Goal: Transaction & Acquisition: Purchase product/service

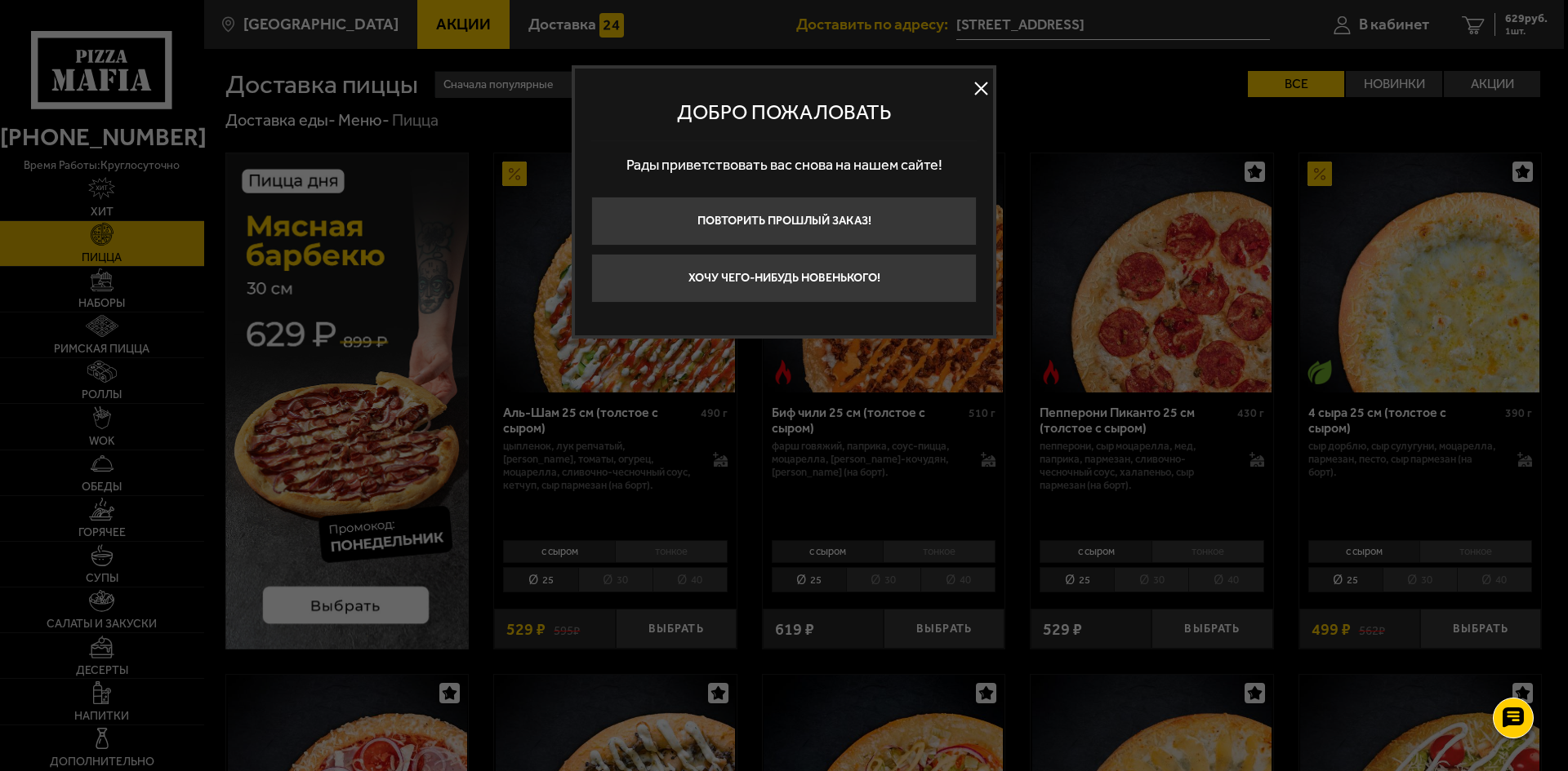
click at [990, 92] on button at bounding box center [981, 89] width 24 height 24
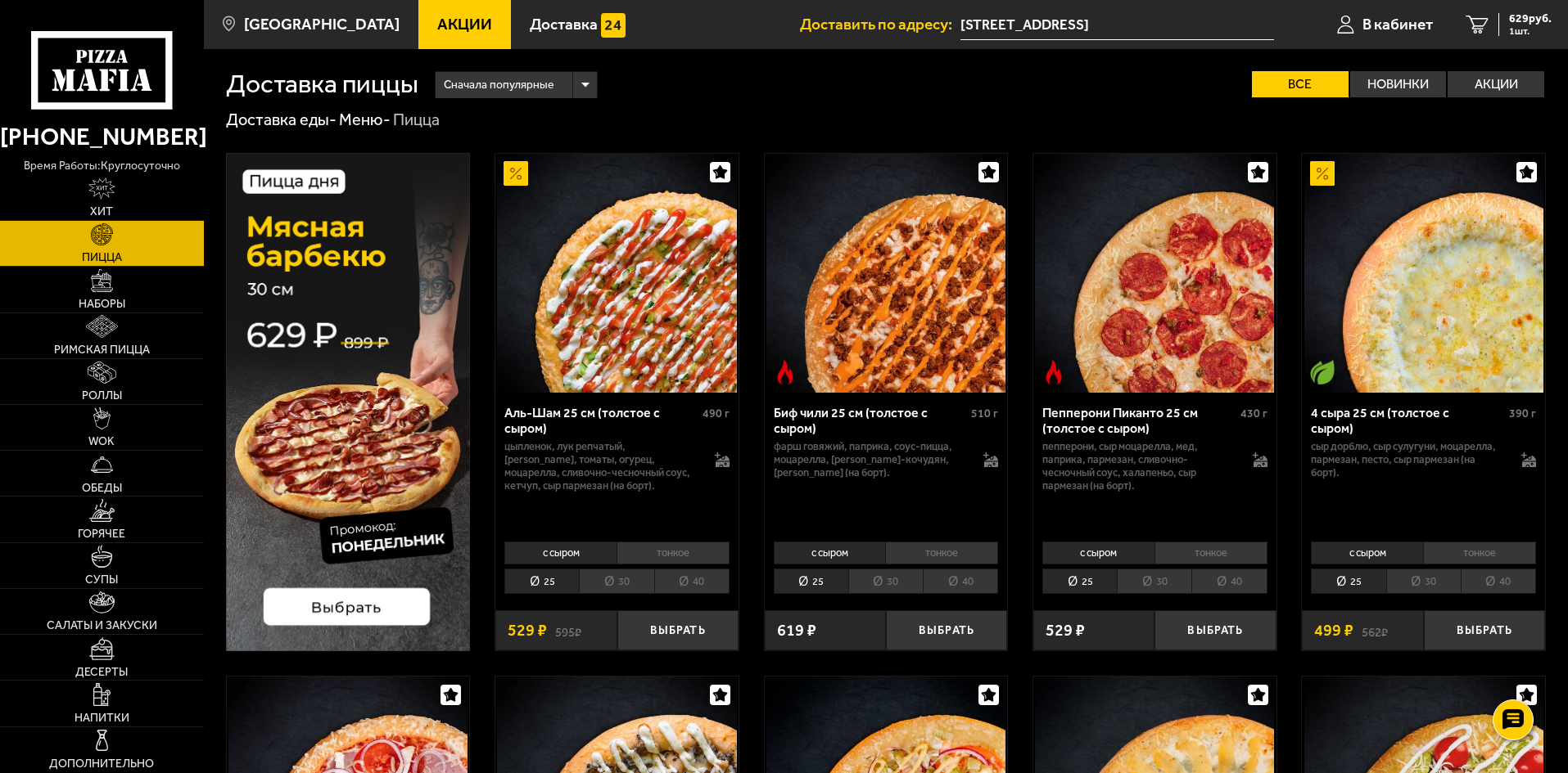
click at [350, 604] on img at bounding box center [348, 402] width 245 height 498
click at [135, 296] on link "Наборы" at bounding box center [102, 289] width 204 height 45
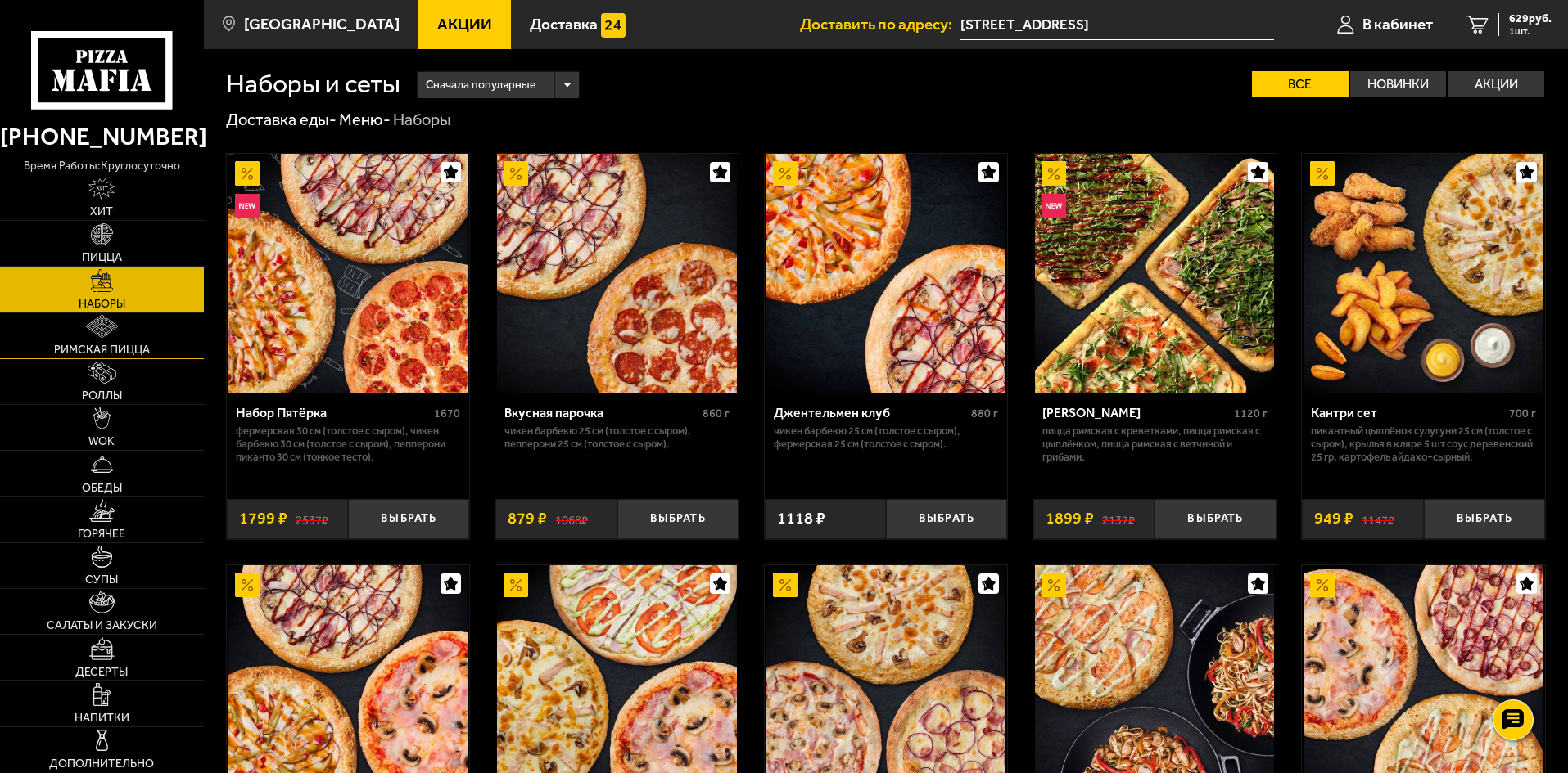
click at [117, 332] on img at bounding box center [102, 326] width 32 height 23
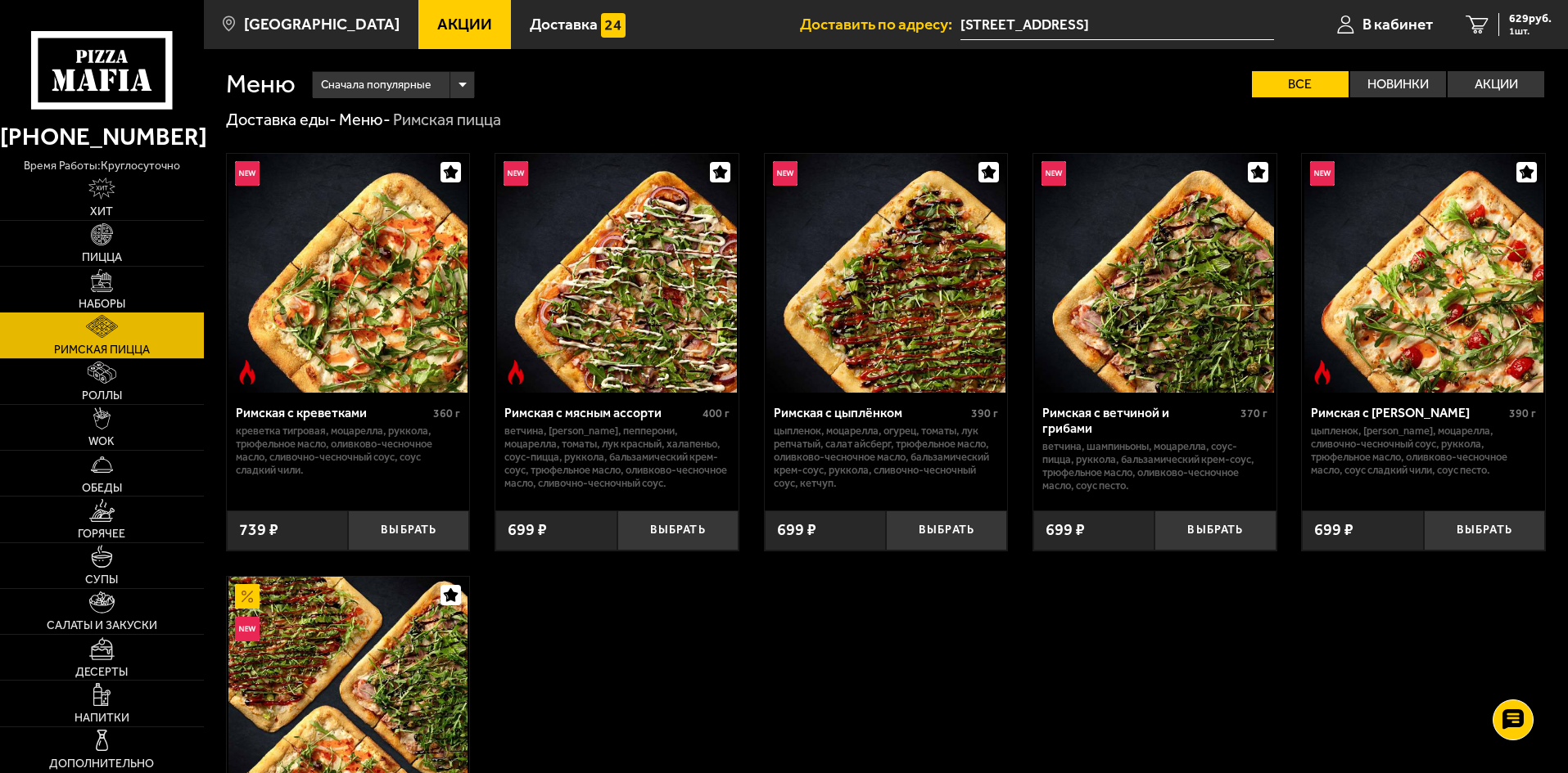
click at [113, 316] on img at bounding box center [102, 326] width 32 height 23
click at [114, 306] on span "Наборы" at bounding box center [102, 304] width 46 height 11
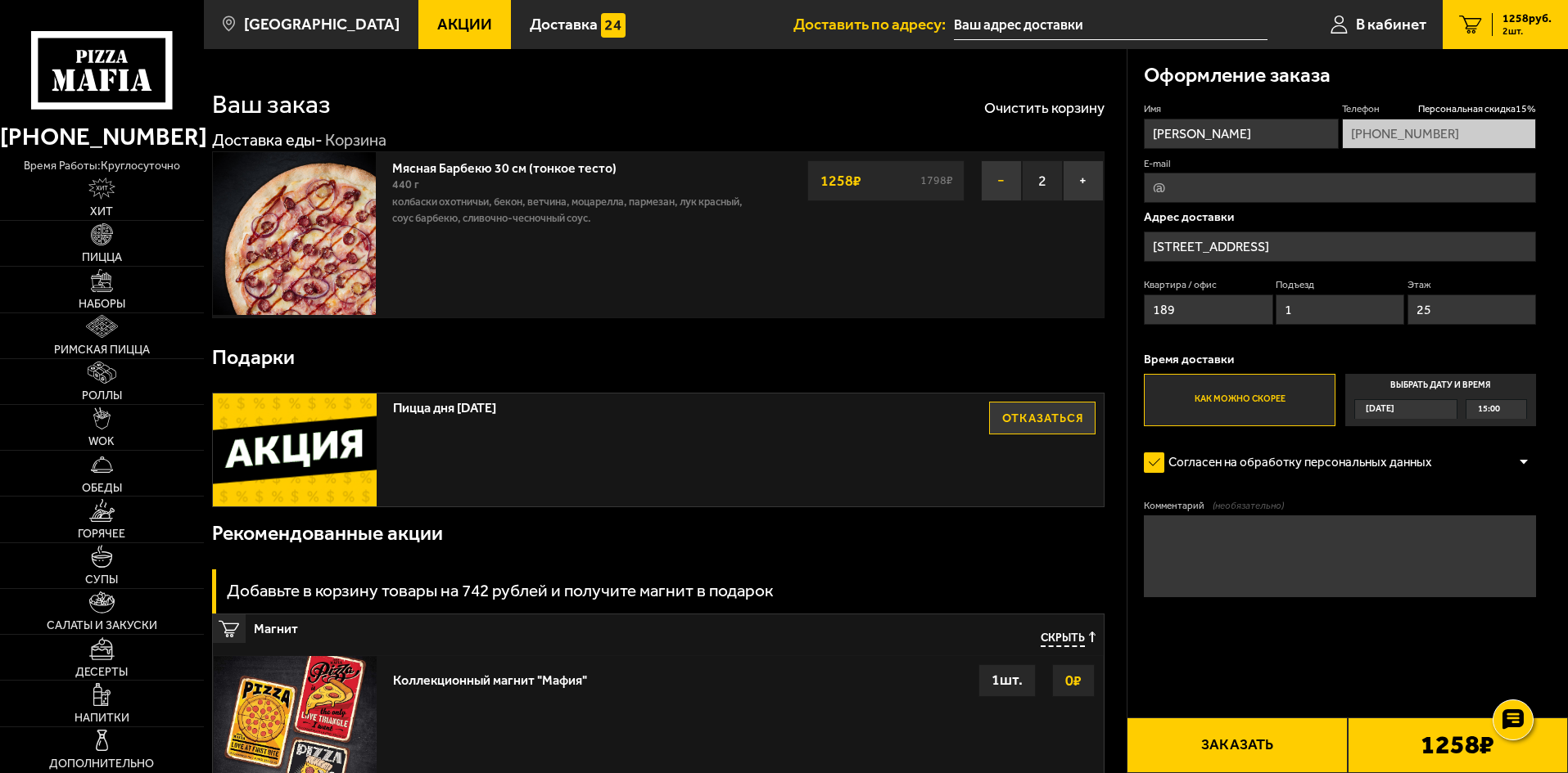
click at [987, 183] on button "−" at bounding box center [1001, 181] width 41 height 41
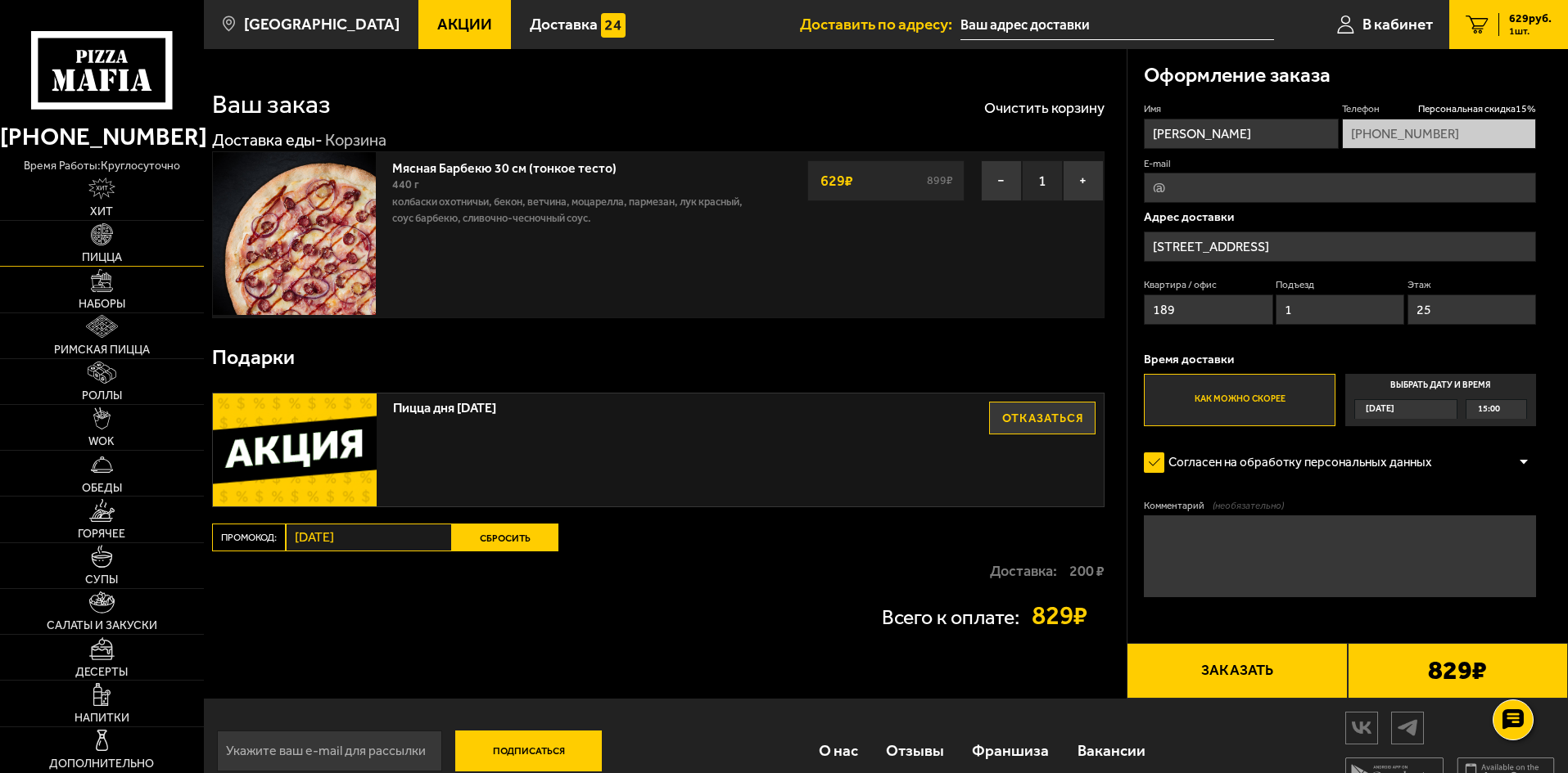
click at [107, 241] on img at bounding box center [102, 235] width 23 height 23
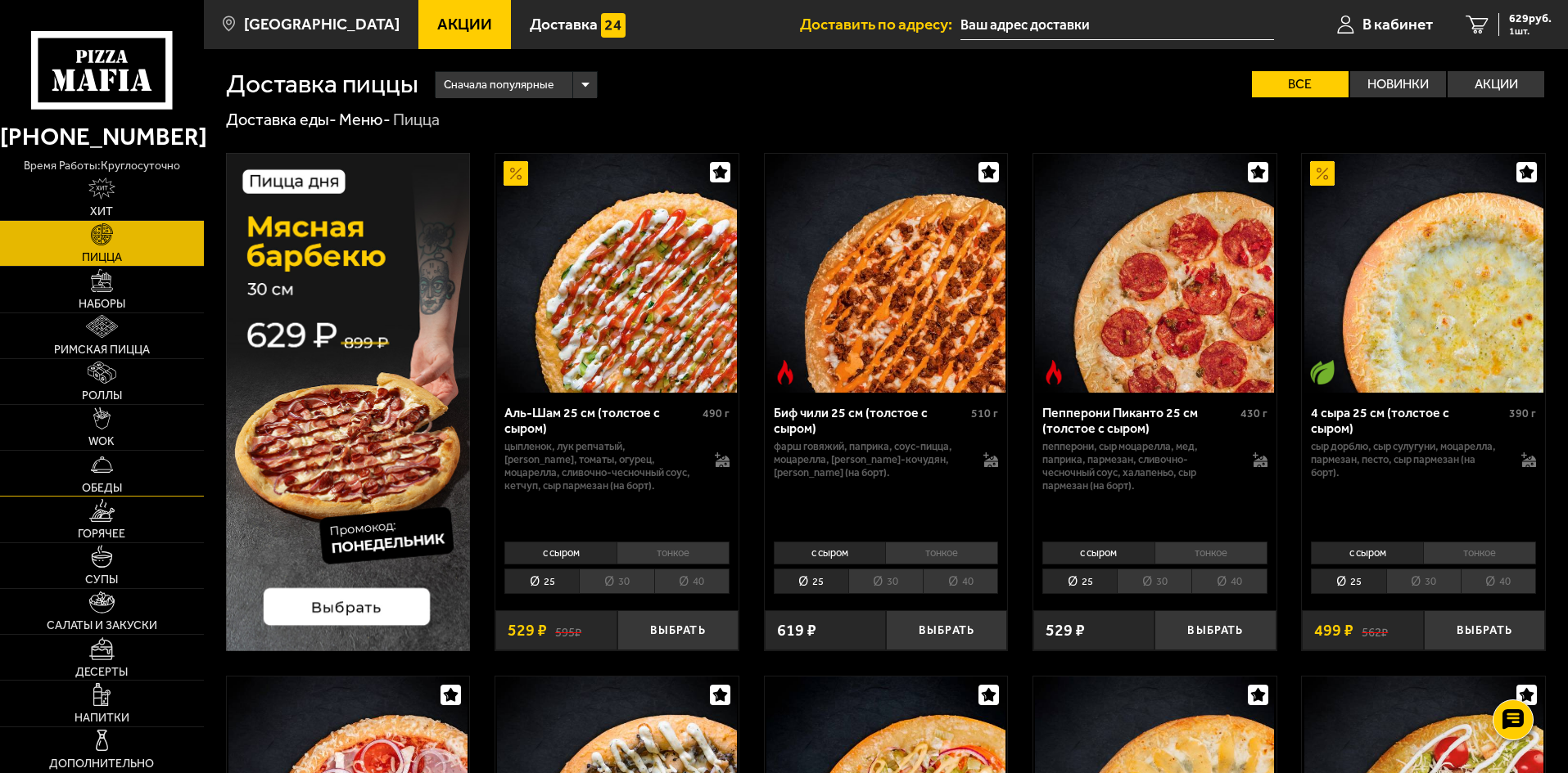
click at [114, 475] on link "Обеды" at bounding box center [102, 473] width 204 height 45
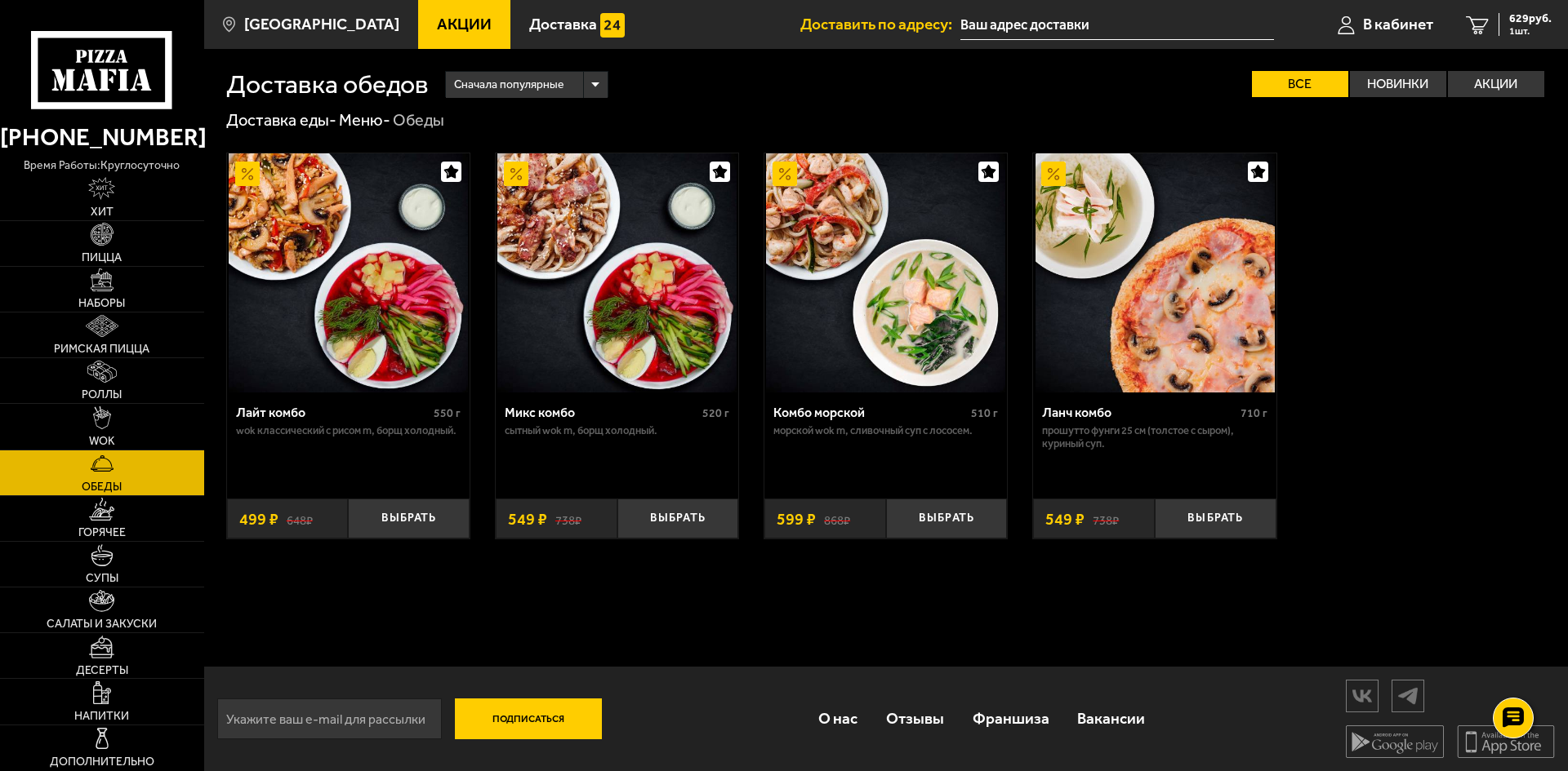
click at [336, 266] on img at bounding box center [348, 273] width 239 height 239
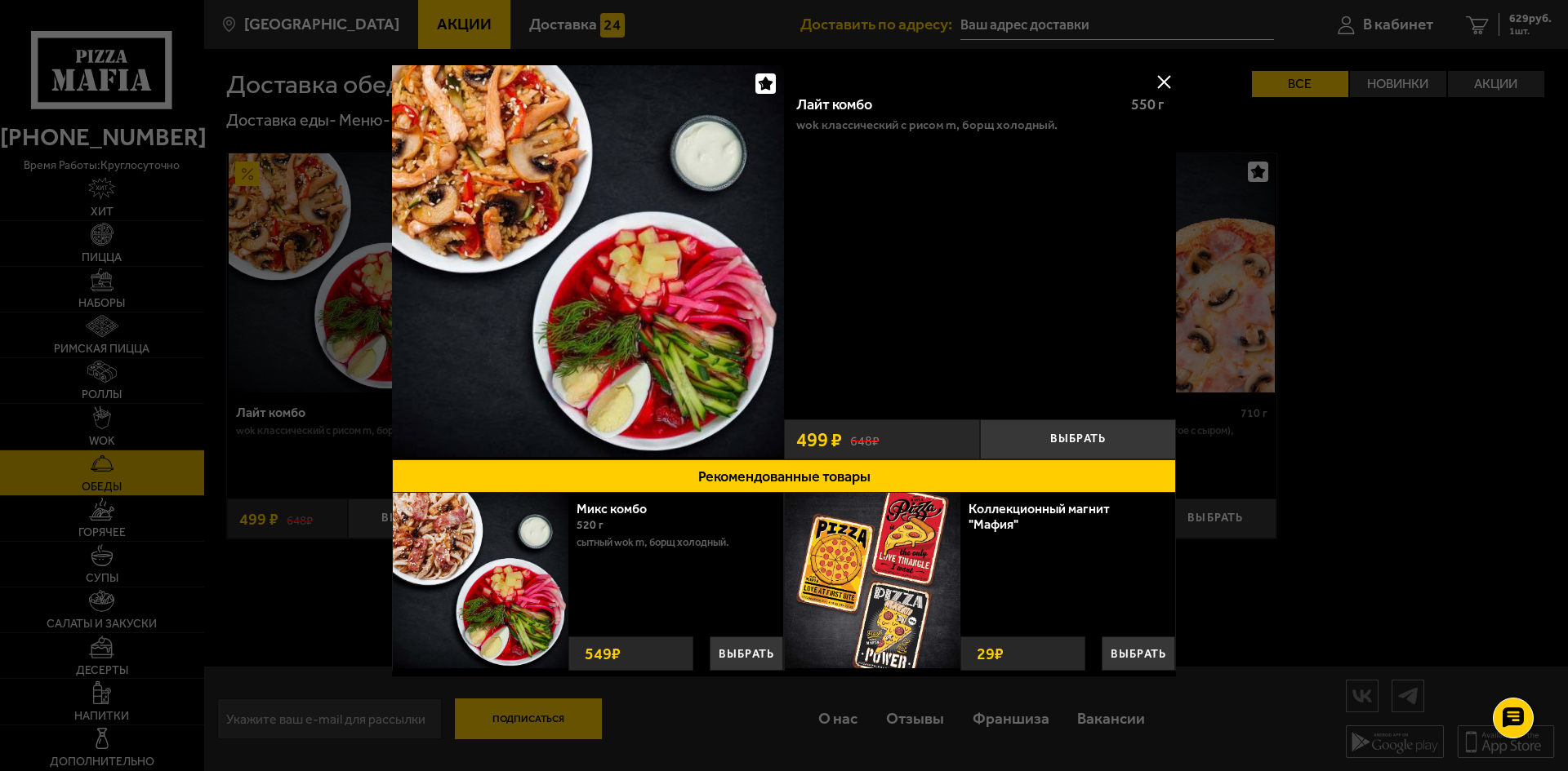
click at [1220, 165] on div at bounding box center [784, 385] width 1568 height 771
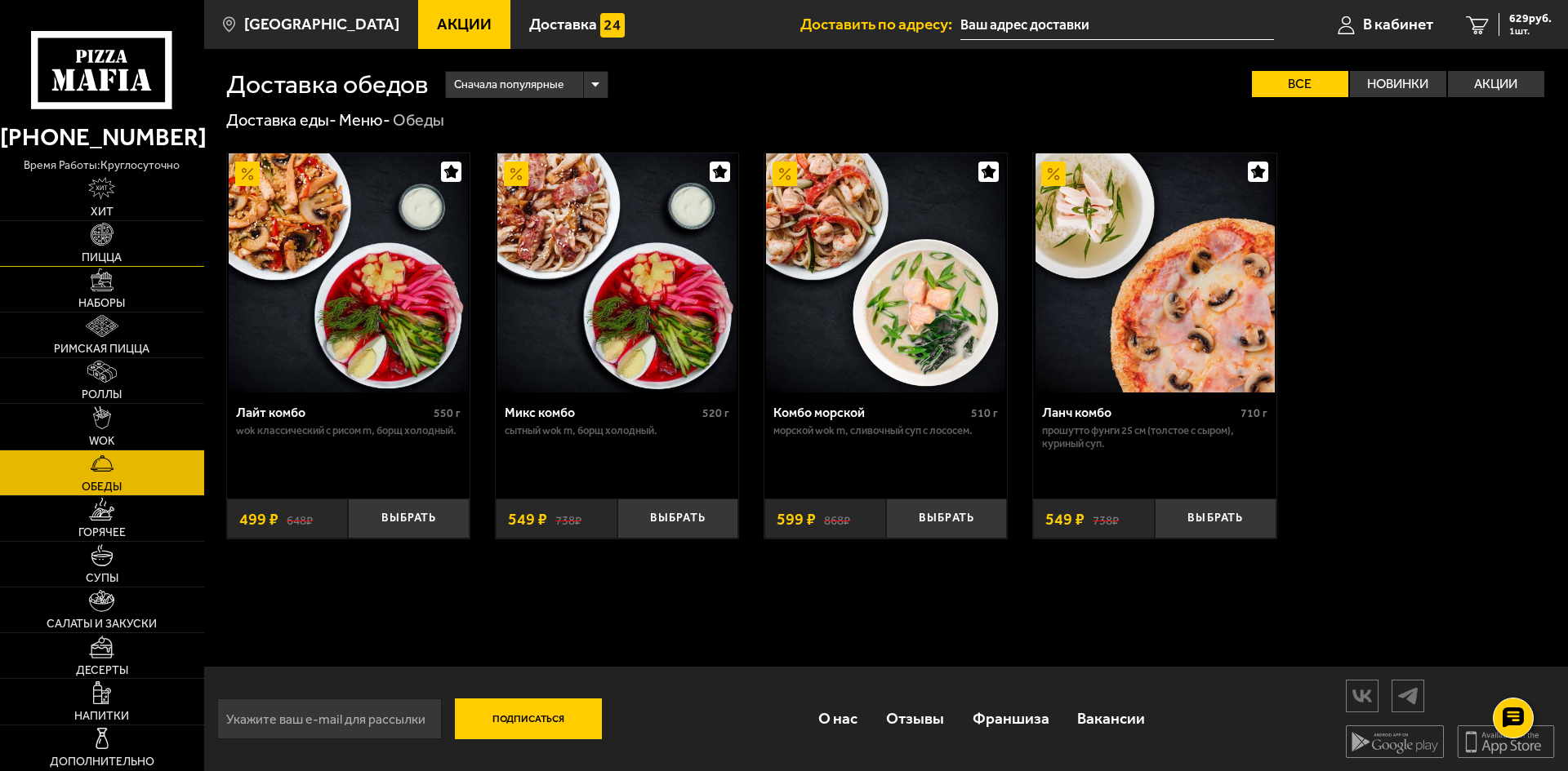
click at [107, 237] on img at bounding box center [102, 234] width 23 height 23
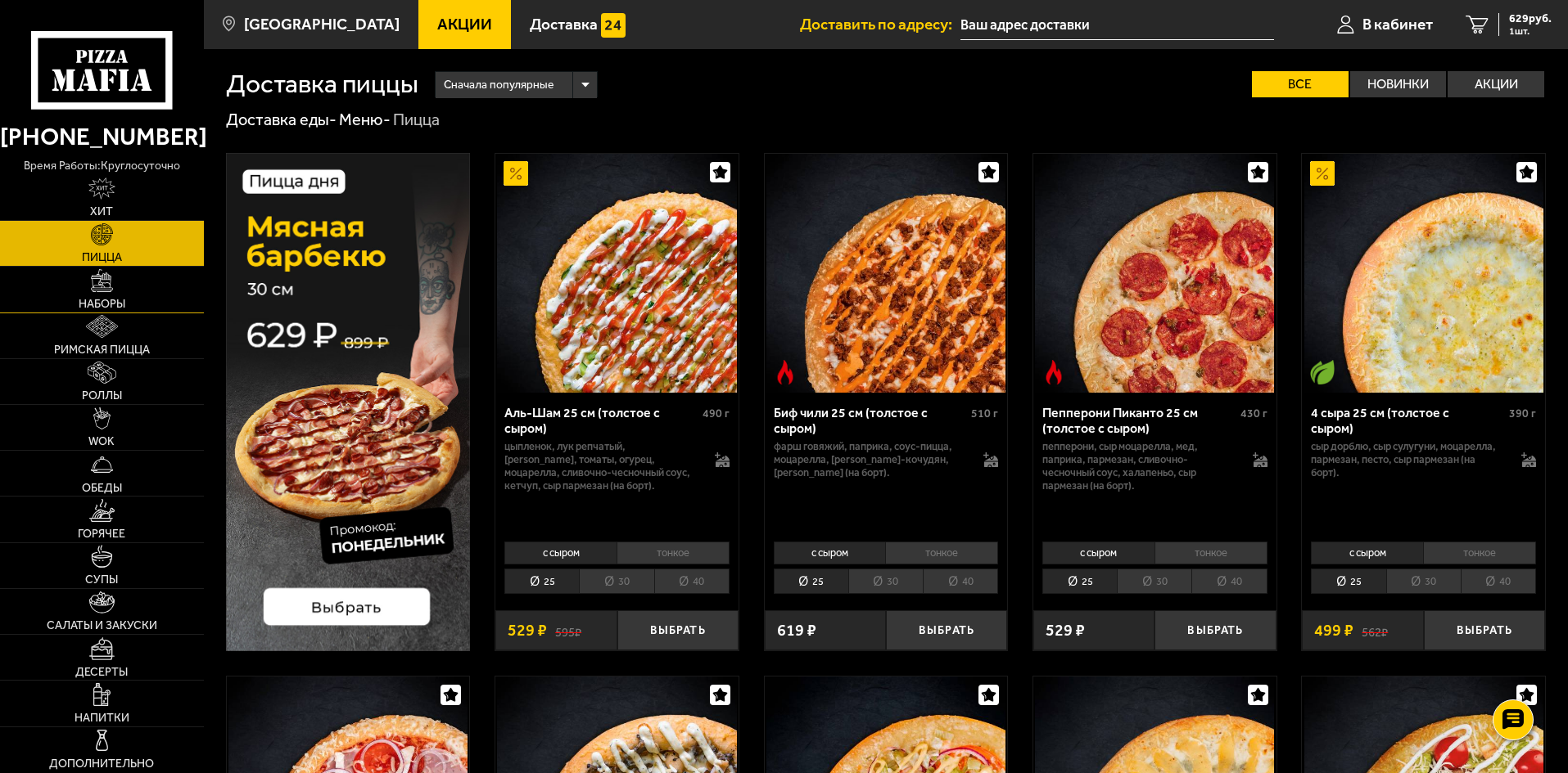
click at [94, 299] on span "Наборы" at bounding box center [102, 304] width 46 height 11
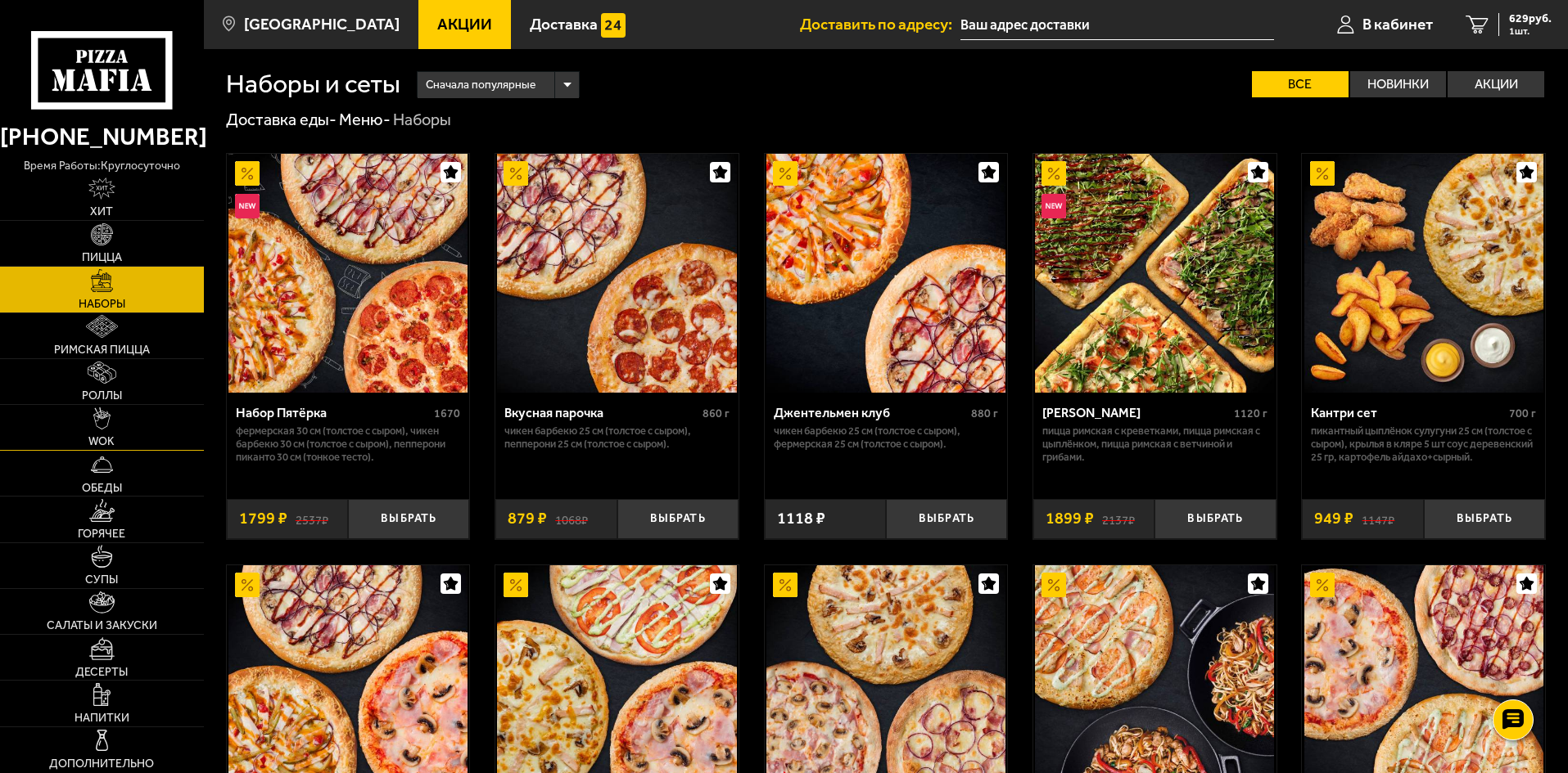
click at [98, 426] on img at bounding box center [102, 419] width 18 height 23
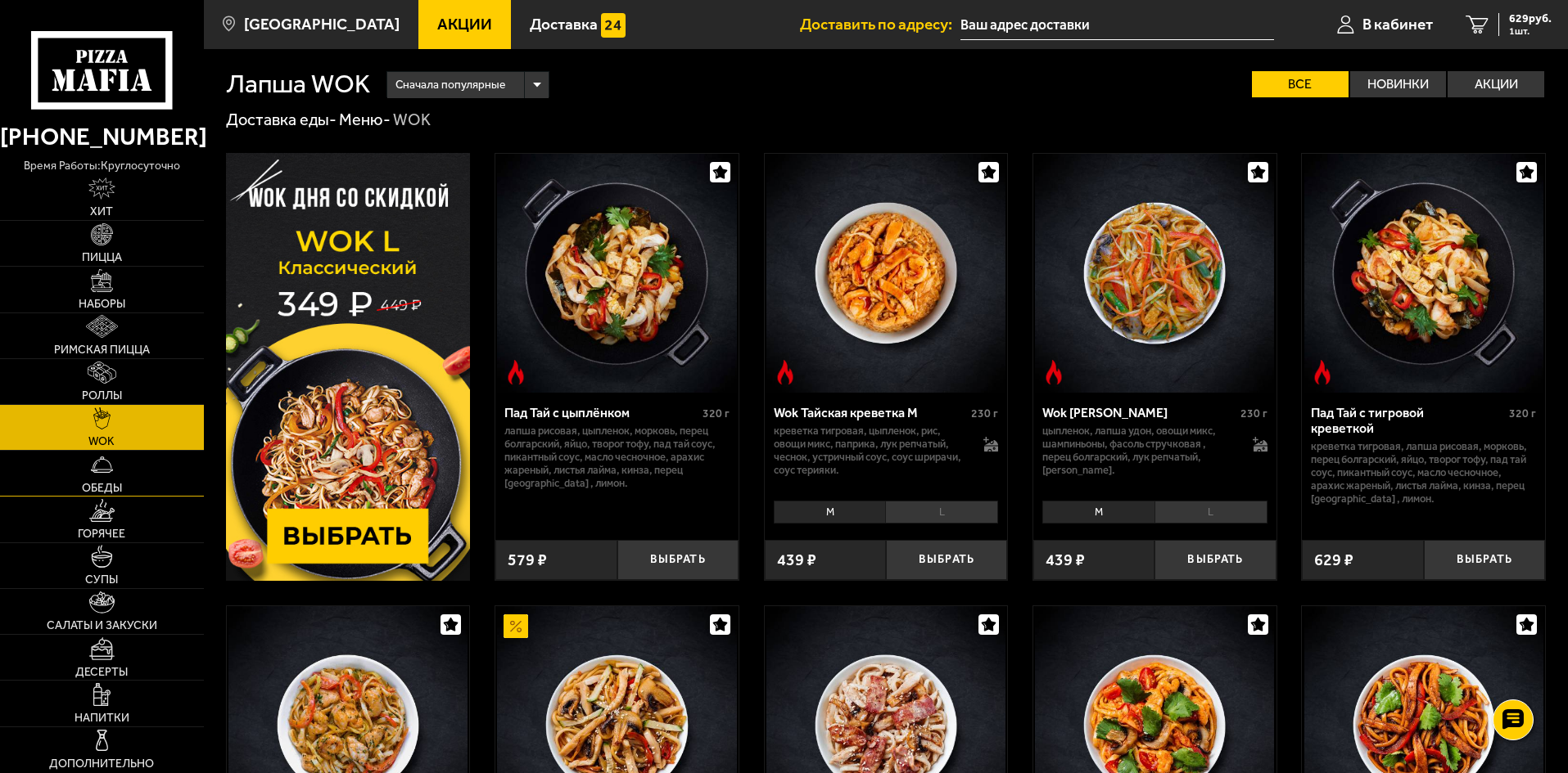
click at [78, 460] on link "Обеды" at bounding box center [102, 473] width 204 height 45
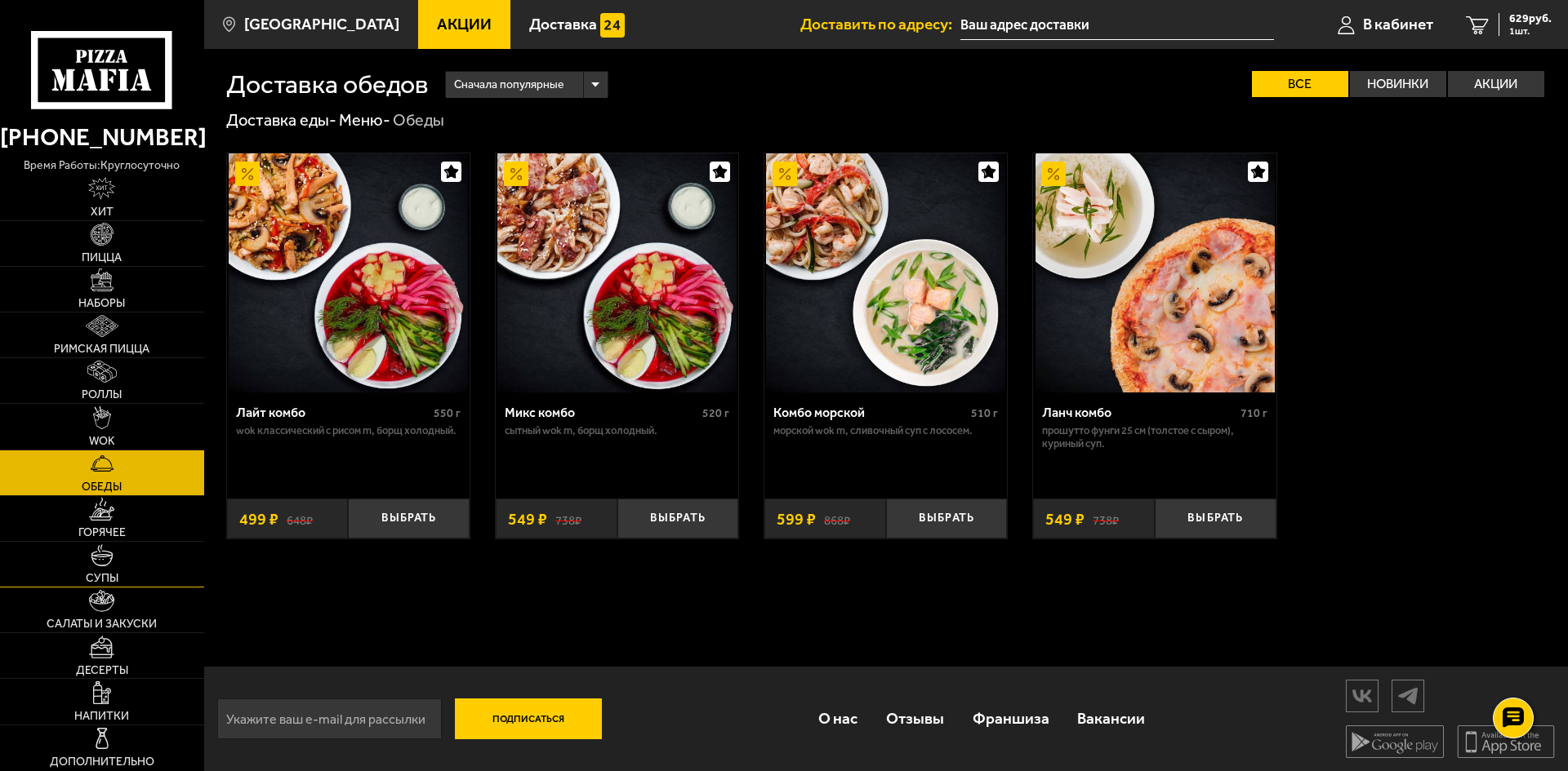
click at [97, 549] on img at bounding box center [102, 555] width 23 height 23
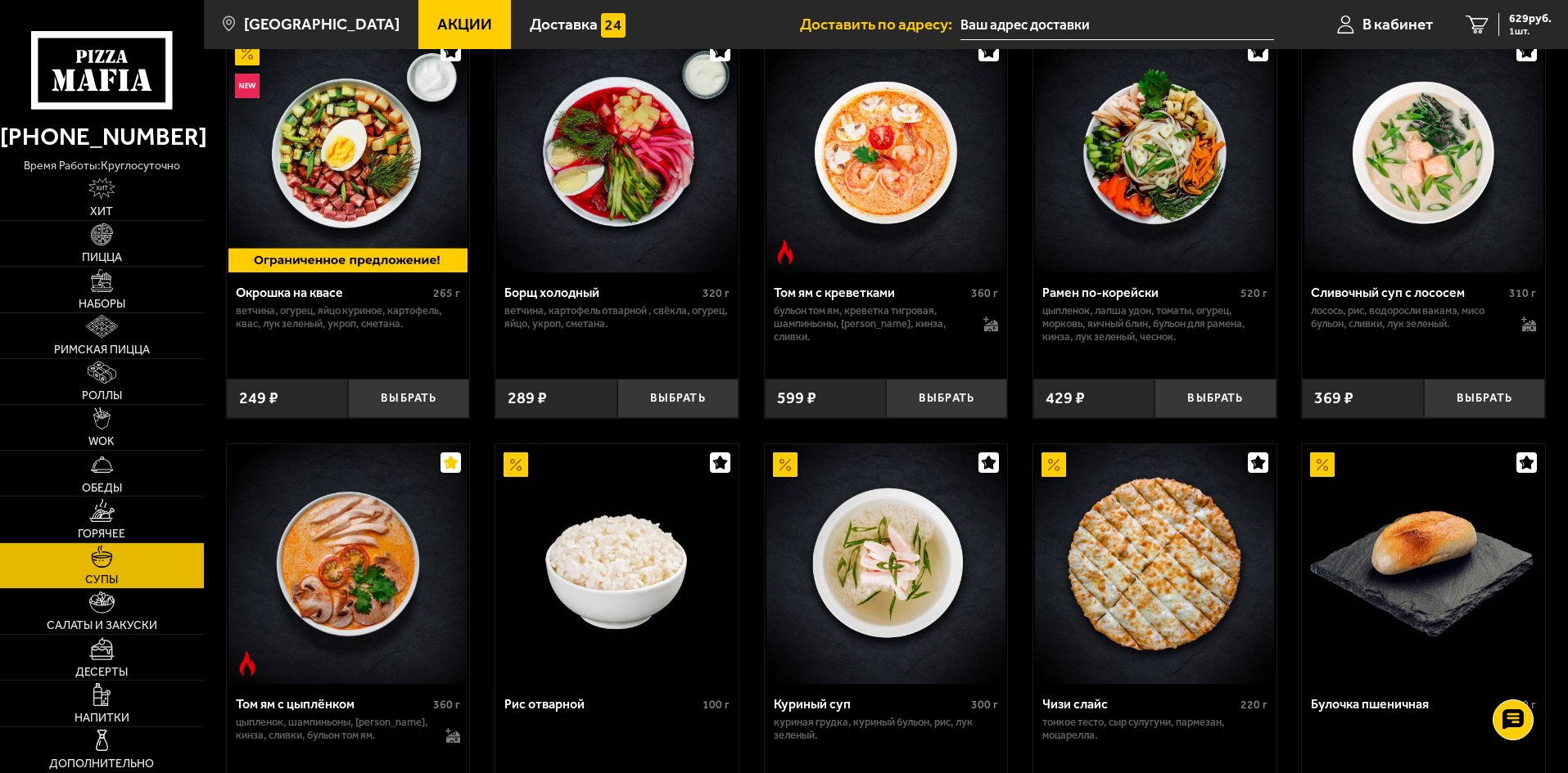
scroll to position [409, 0]
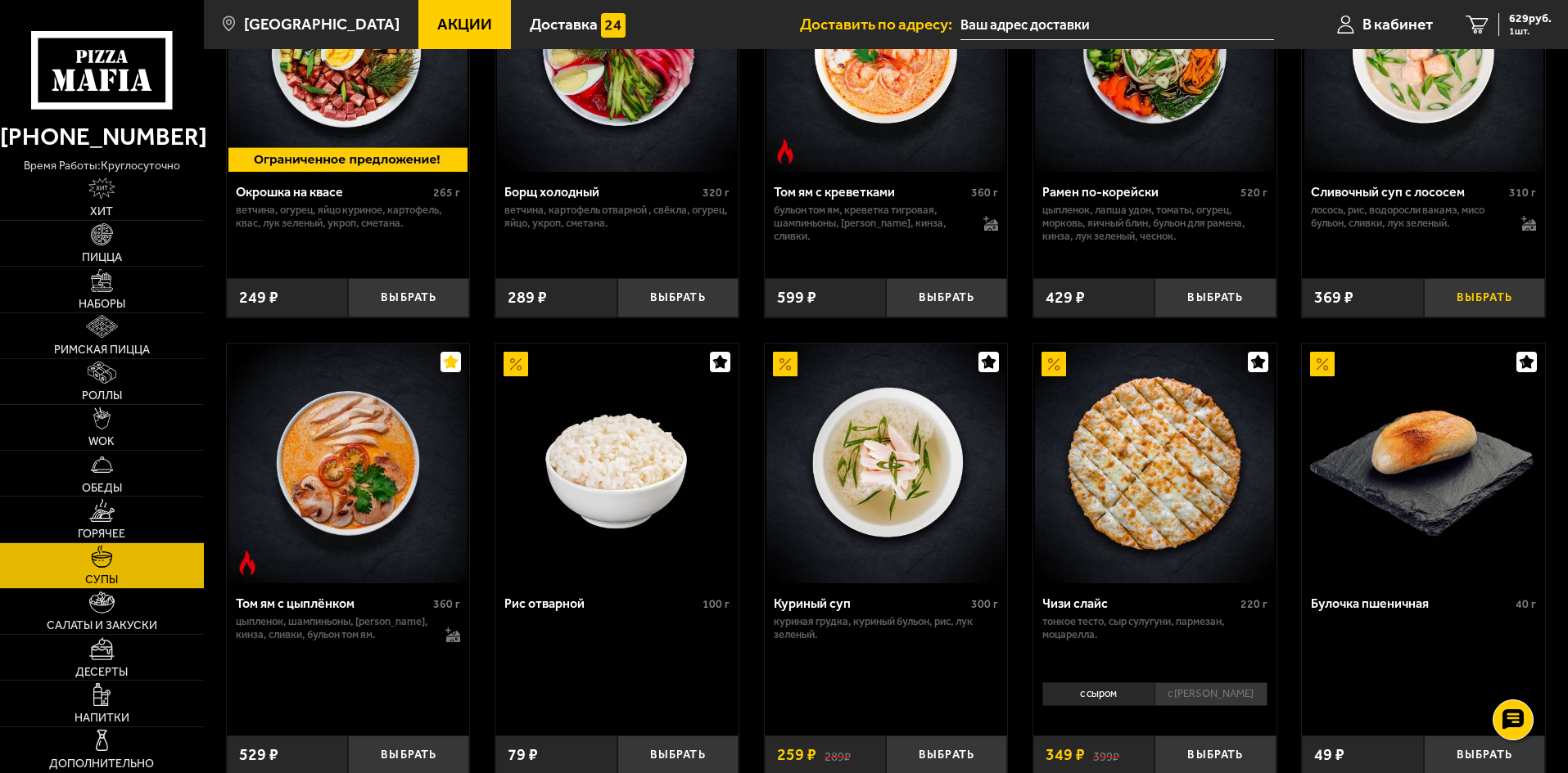
click at [1474, 291] on button "Выбрать" at bounding box center [1484, 298] width 121 height 40
click at [1510, 26] on span "2 шт." at bounding box center [1530, 31] width 43 height 10
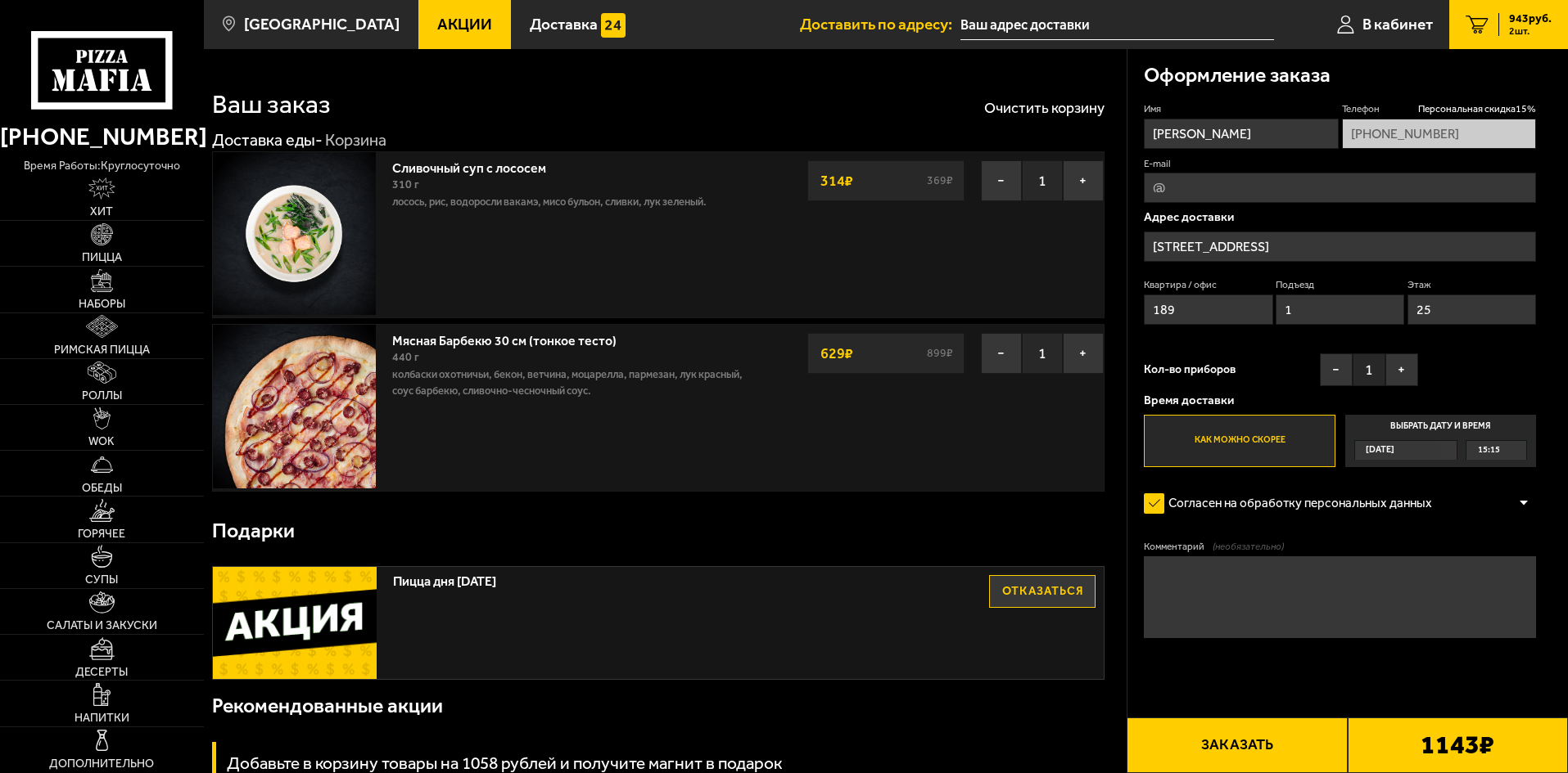
type input "[STREET_ADDRESS]"
click at [999, 179] on button "−" at bounding box center [1001, 181] width 41 height 41
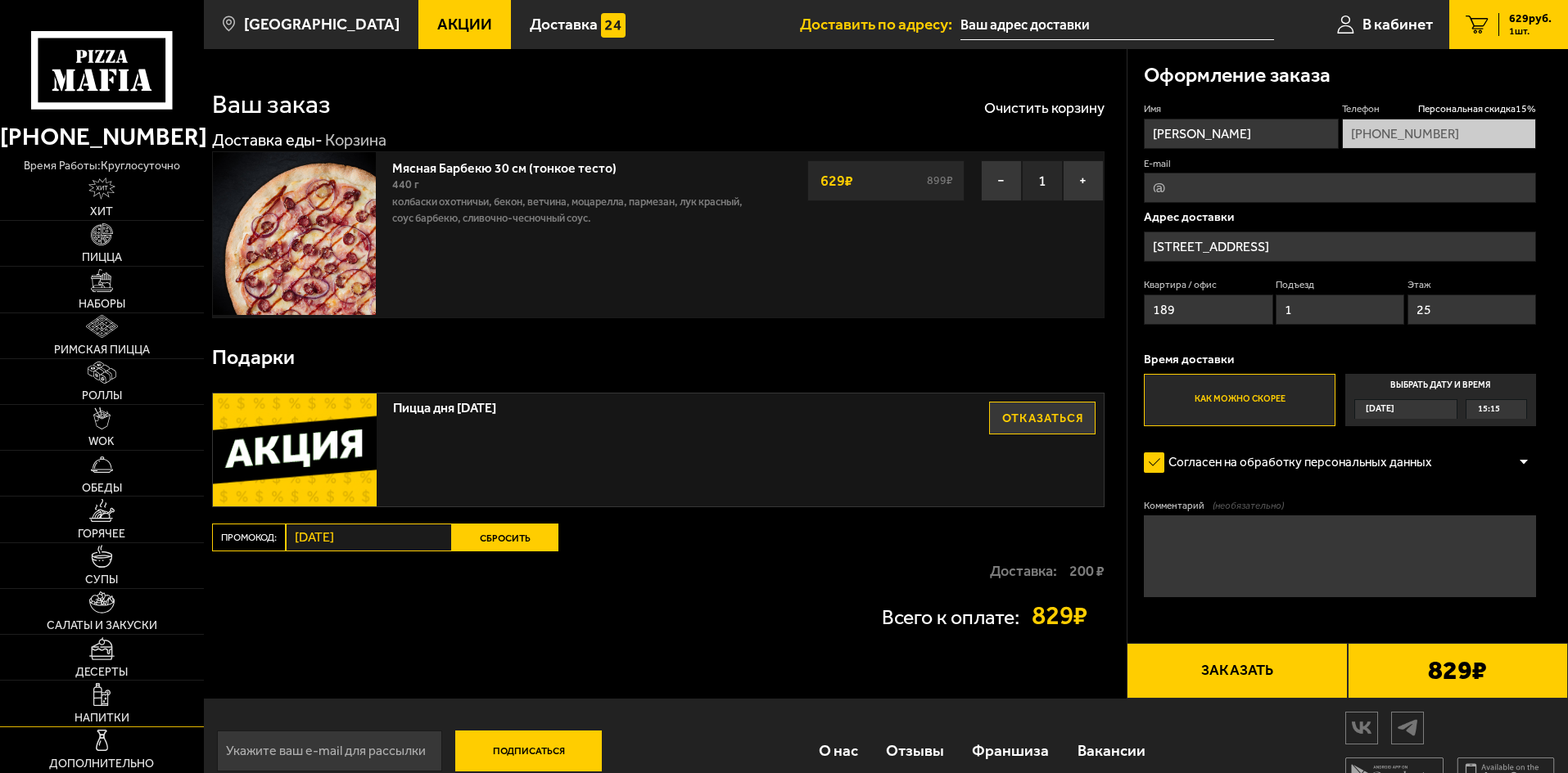
click at [93, 698] on link "Напитки" at bounding box center [102, 703] width 204 height 45
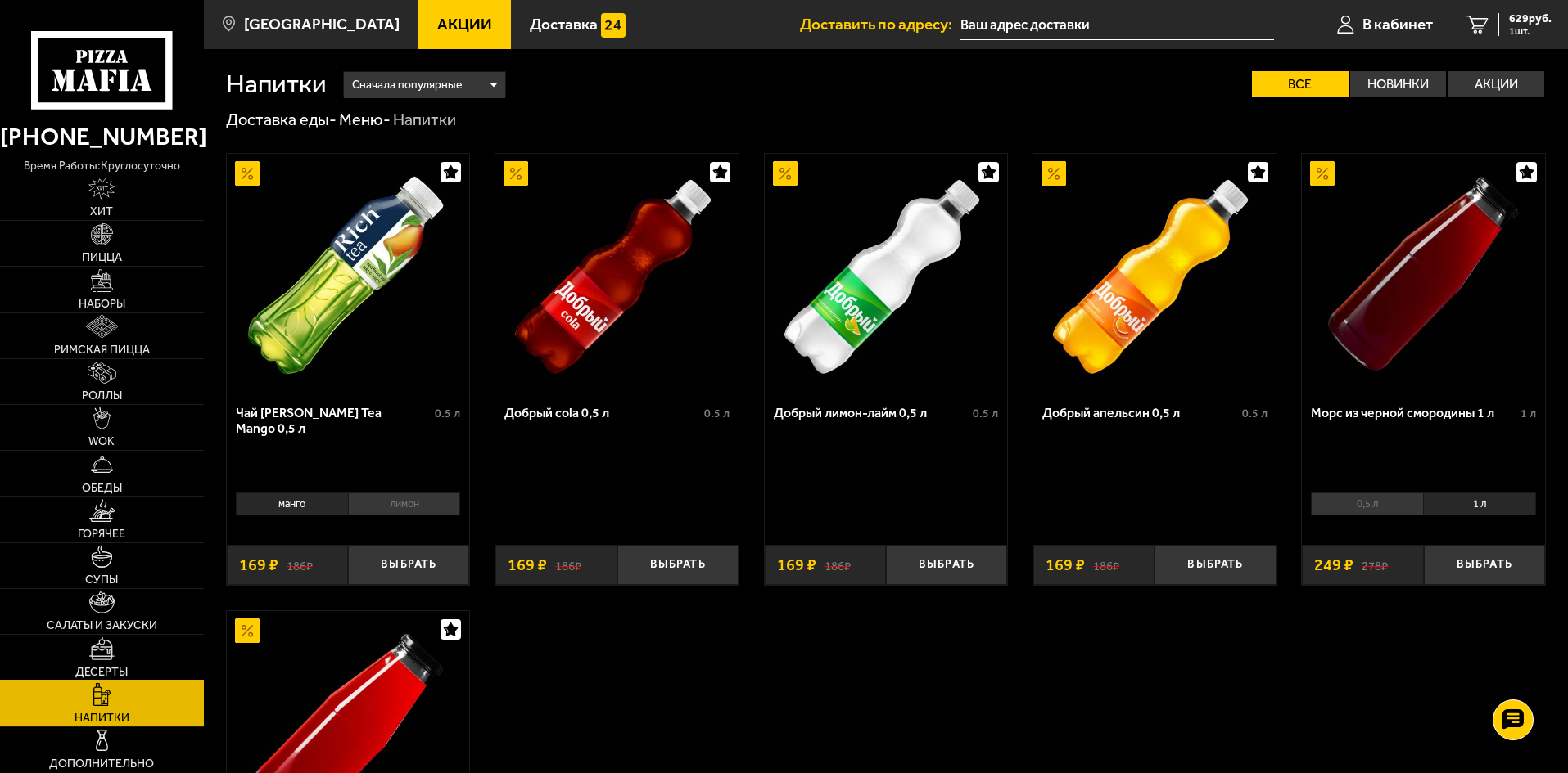
click at [115, 652] on link "Десерты" at bounding box center [102, 657] width 204 height 45
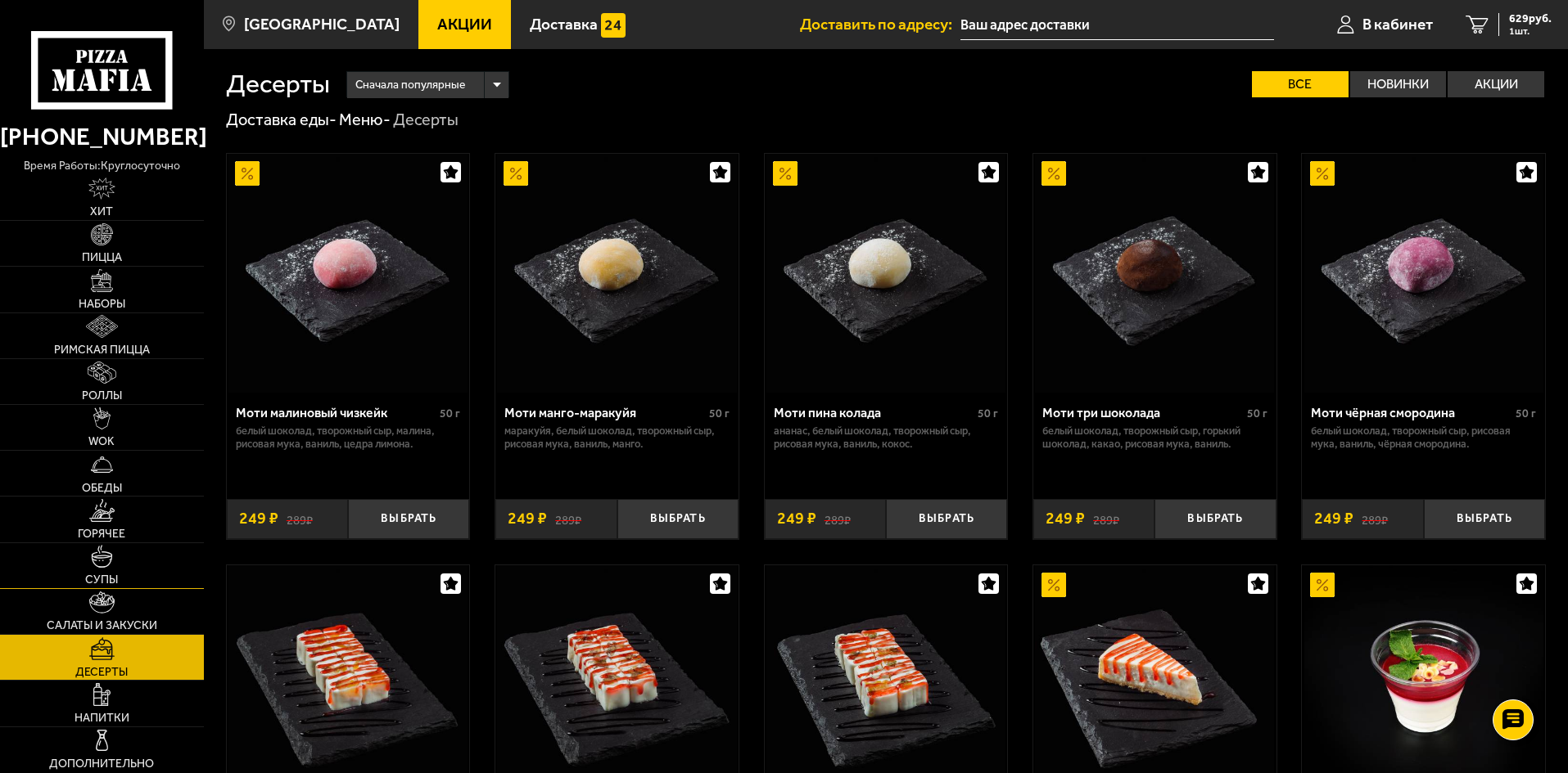
click at [107, 585] on span "Супы" at bounding box center [101, 580] width 32 height 11
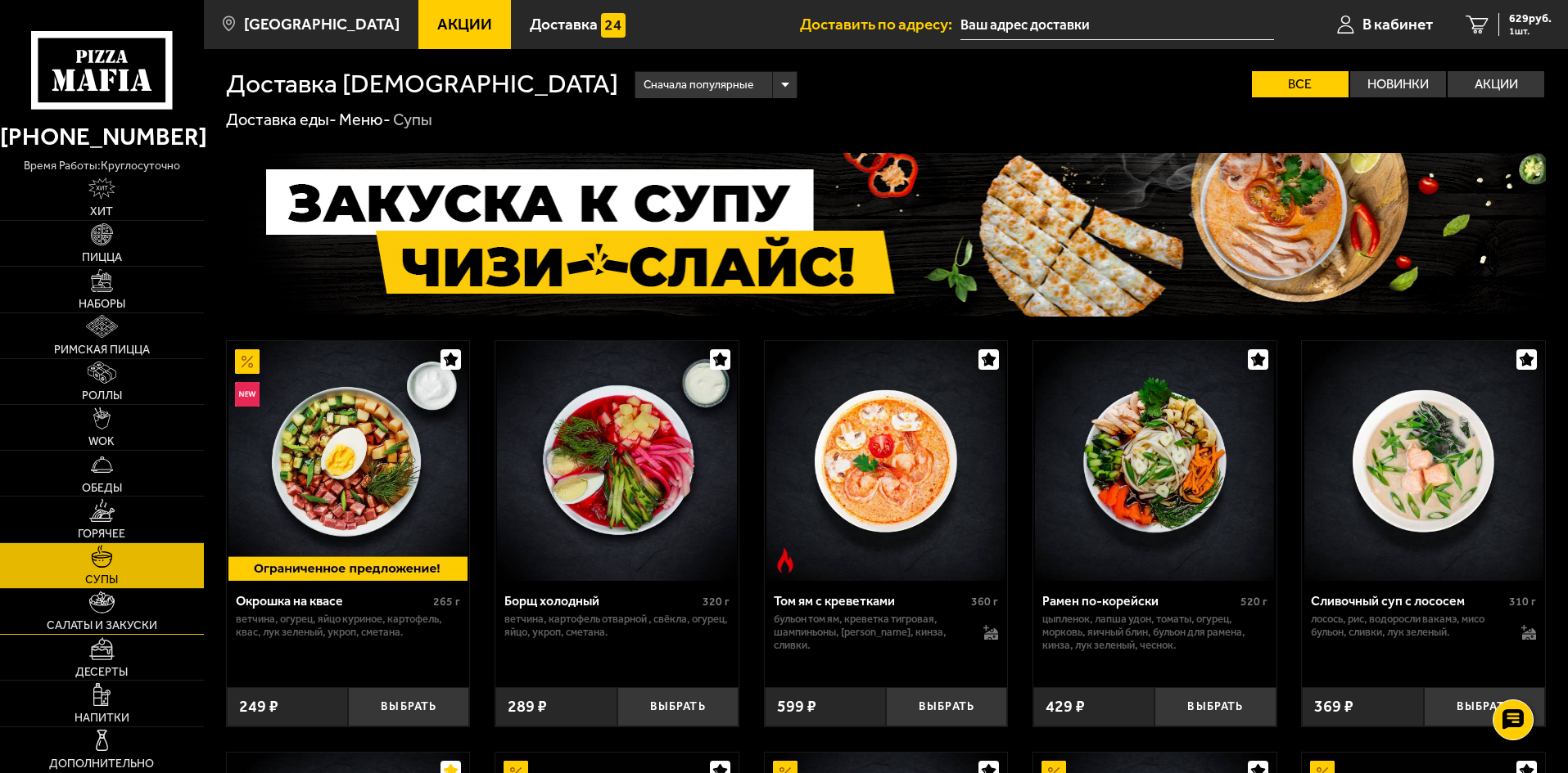
click at [112, 612] on img at bounding box center [101, 603] width 25 height 23
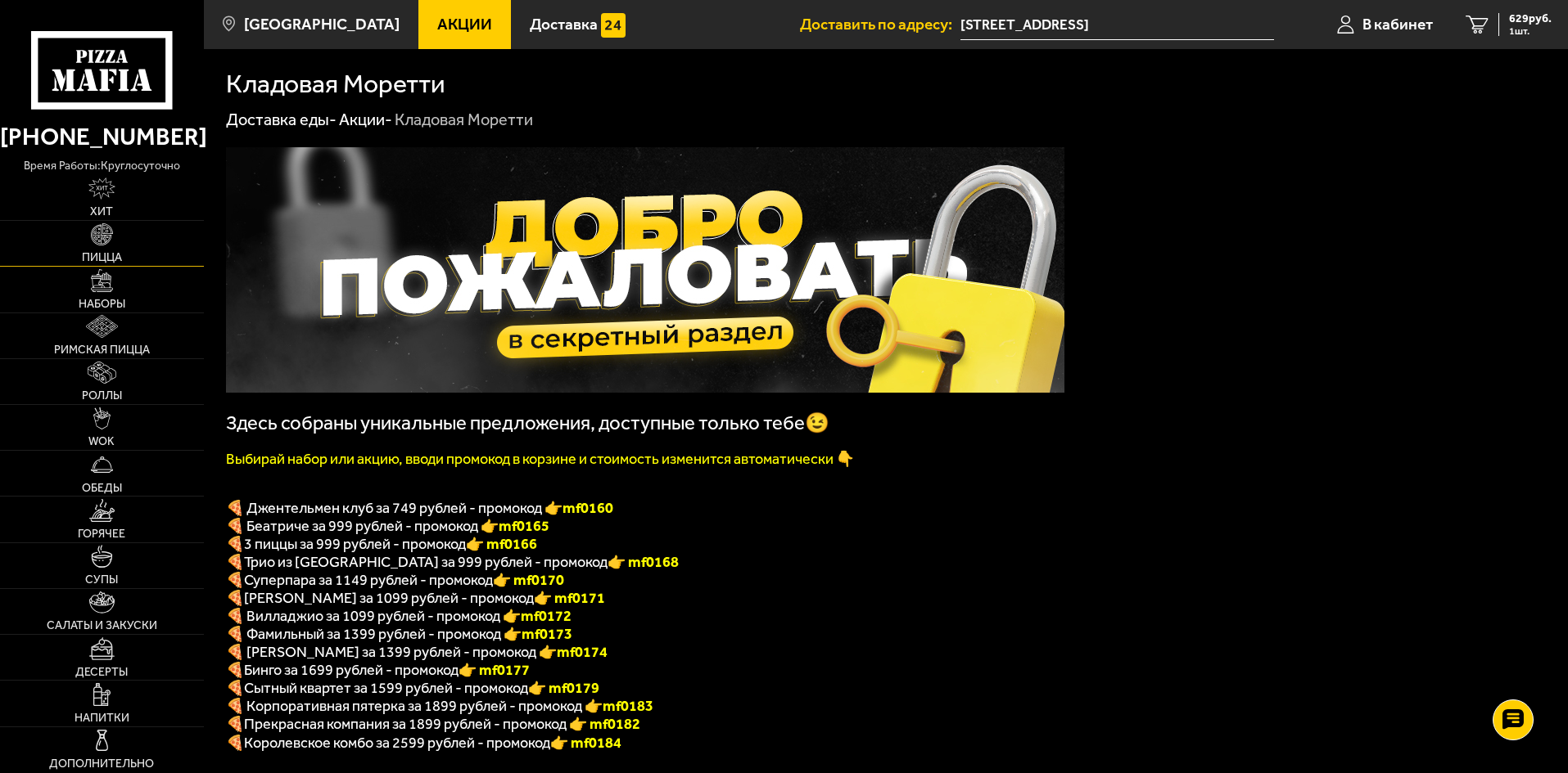
click at [123, 236] on link "Пицца" at bounding box center [102, 243] width 204 height 45
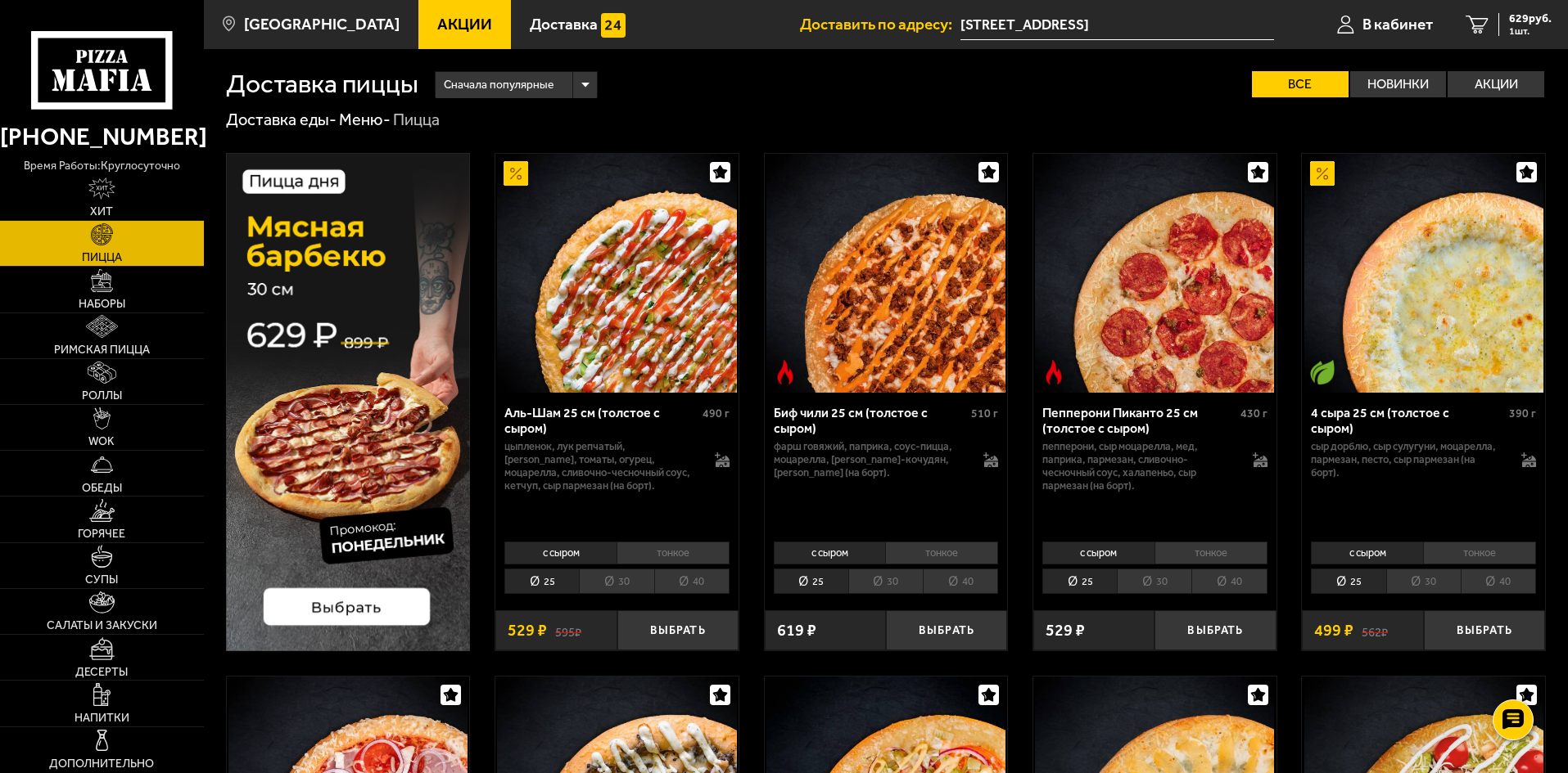
click at [329, 335] on img at bounding box center [348, 402] width 245 height 498
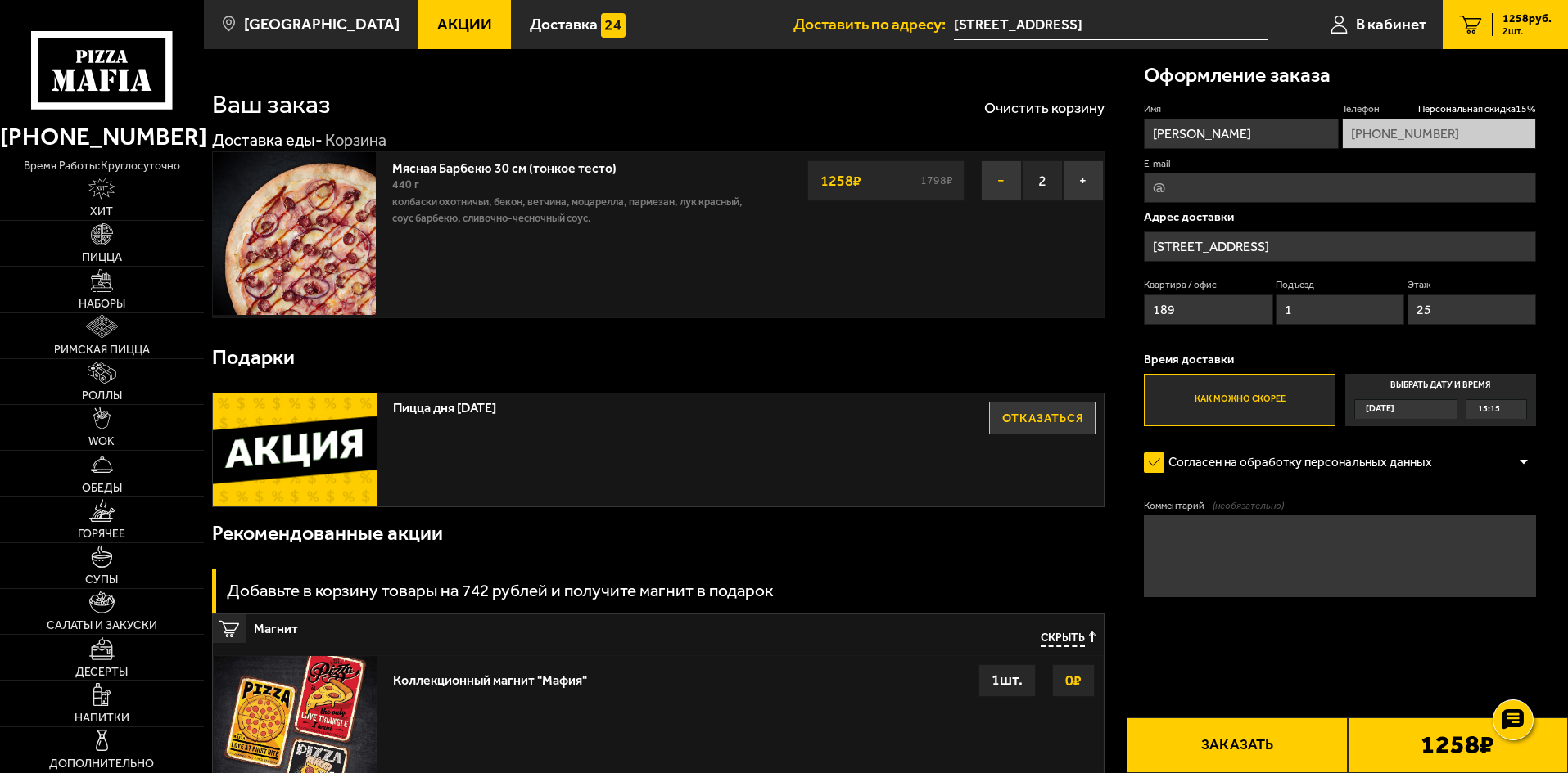
click at [993, 183] on button "−" at bounding box center [1001, 181] width 41 height 41
